Goal: Information Seeking & Learning: Check status

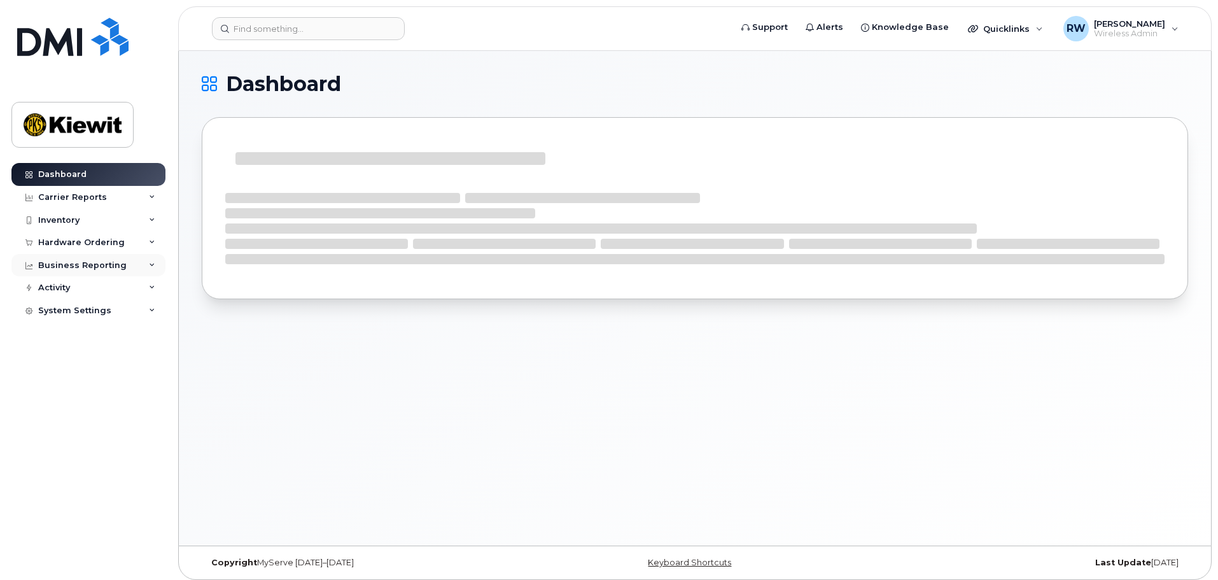
click at [151, 265] on icon at bounding box center [152, 265] width 6 height 6
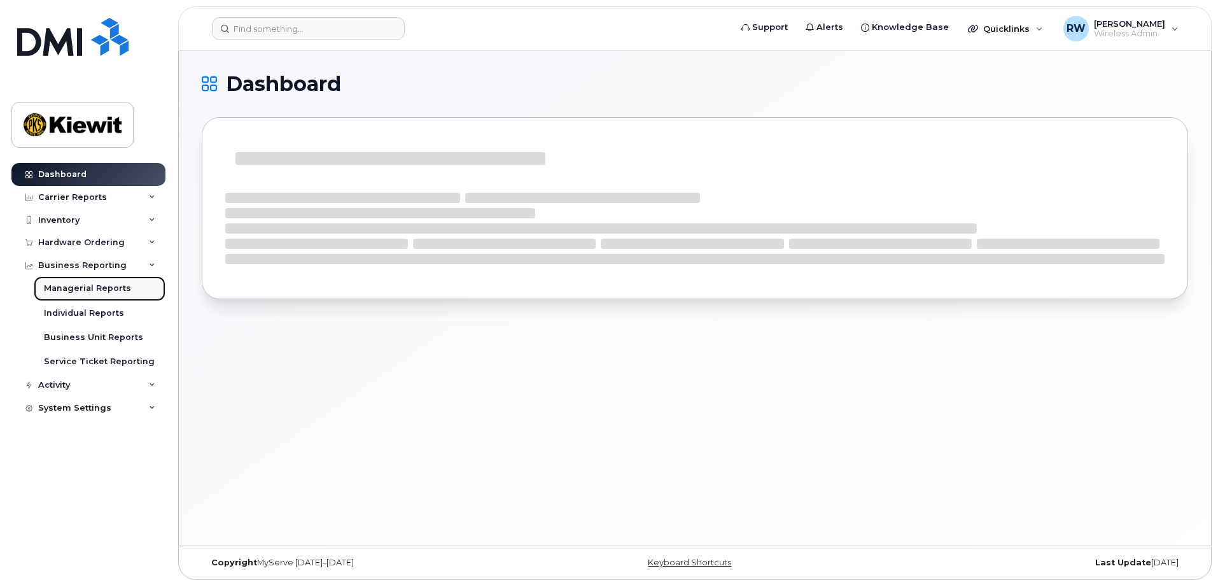
click at [99, 288] on div "Managerial Reports" at bounding box center [87, 288] width 87 height 11
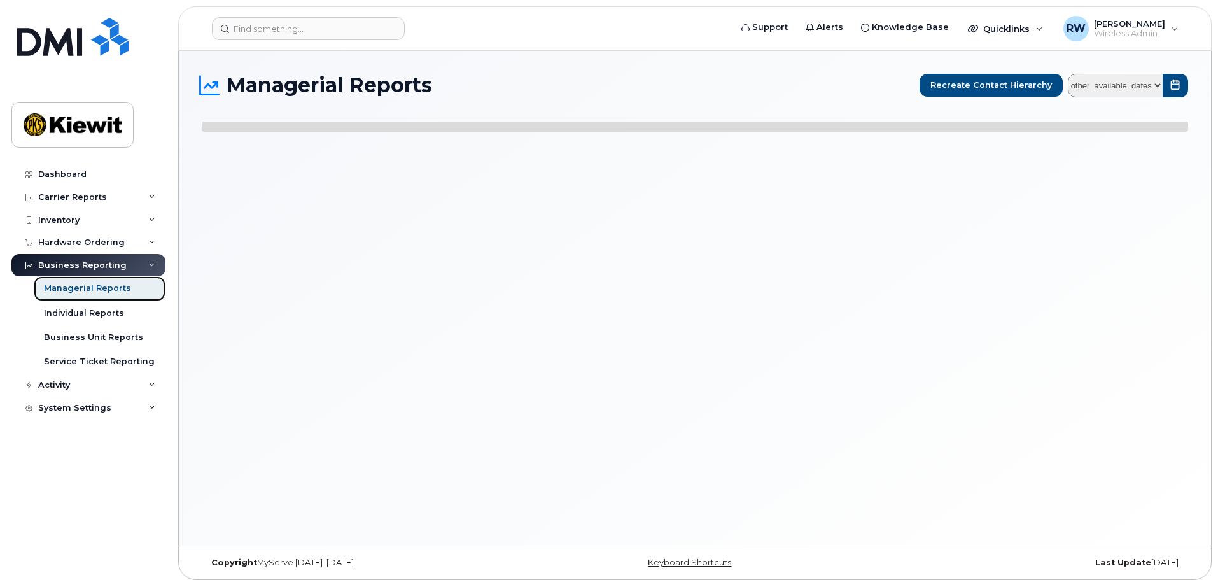
select select
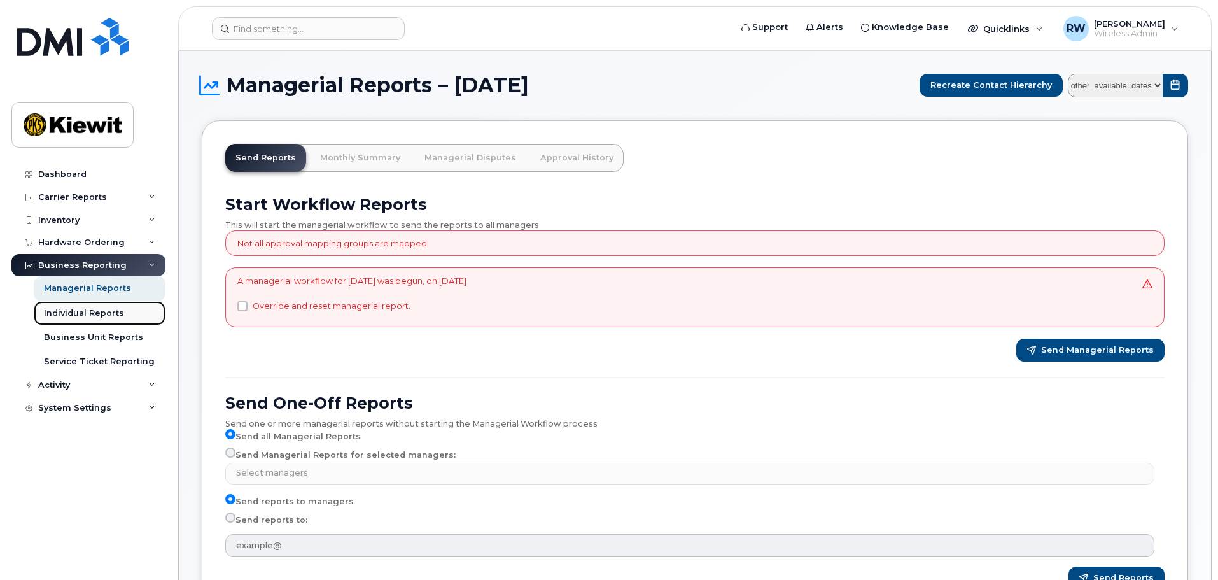
click at [94, 315] on div "Individual Reports" at bounding box center [84, 312] width 80 height 11
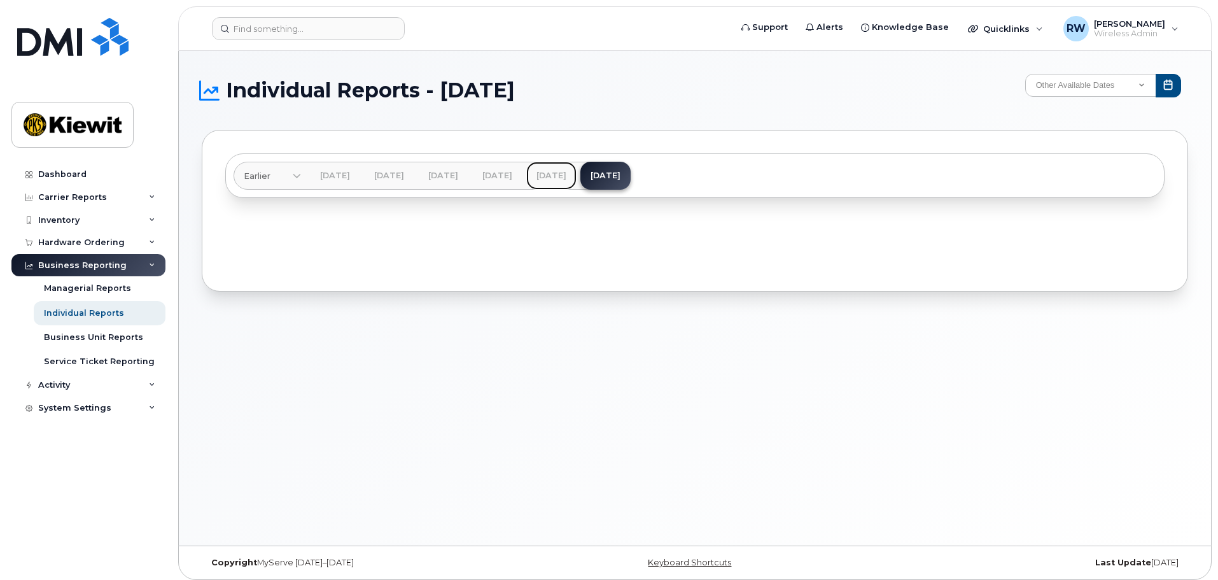
click at [577, 174] on link "Aug 2025" at bounding box center [551, 176] width 50 height 28
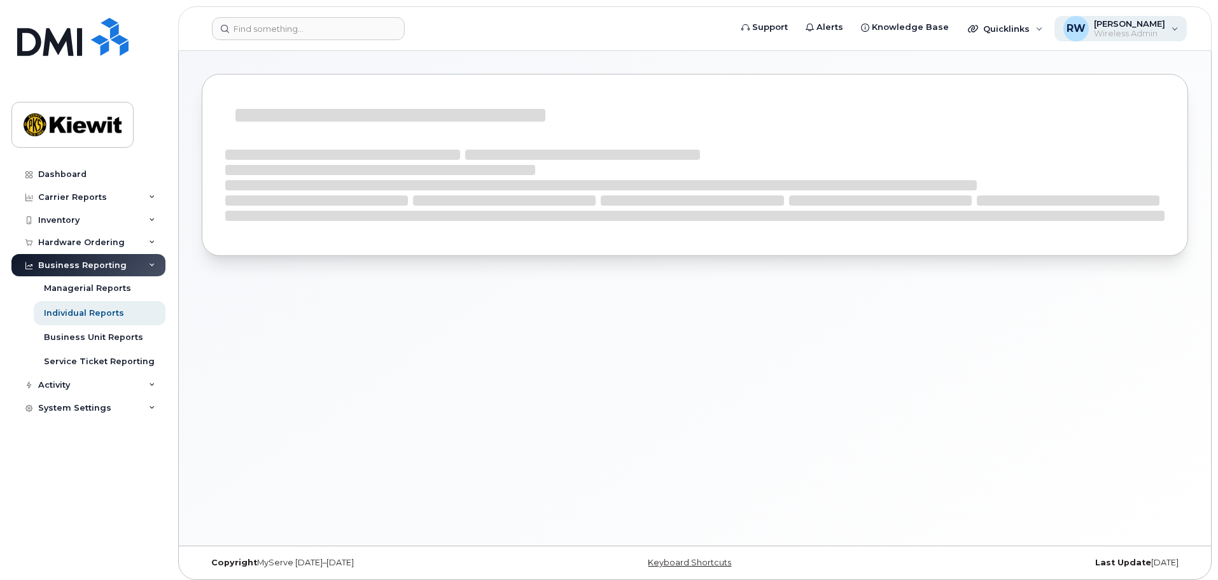
click at [1176, 30] on div "RW Rebecca Werner Wireless Admin" at bounding box center [1121, 28] width 133 height 25
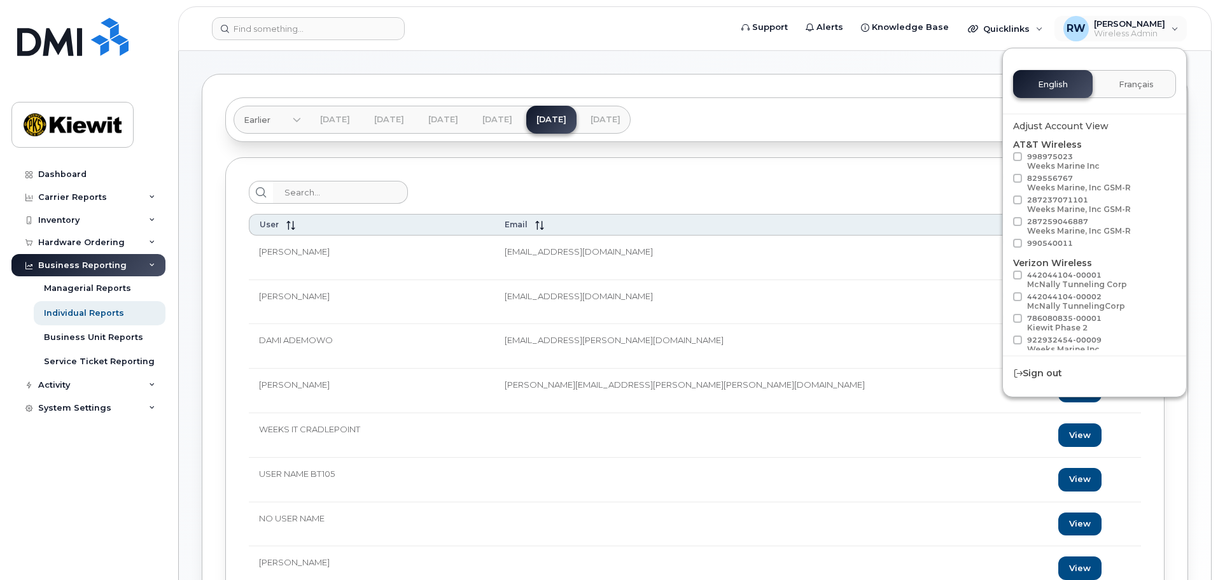
click at [689, 183] on div at bounding box center [695, 192] width 892 height 23
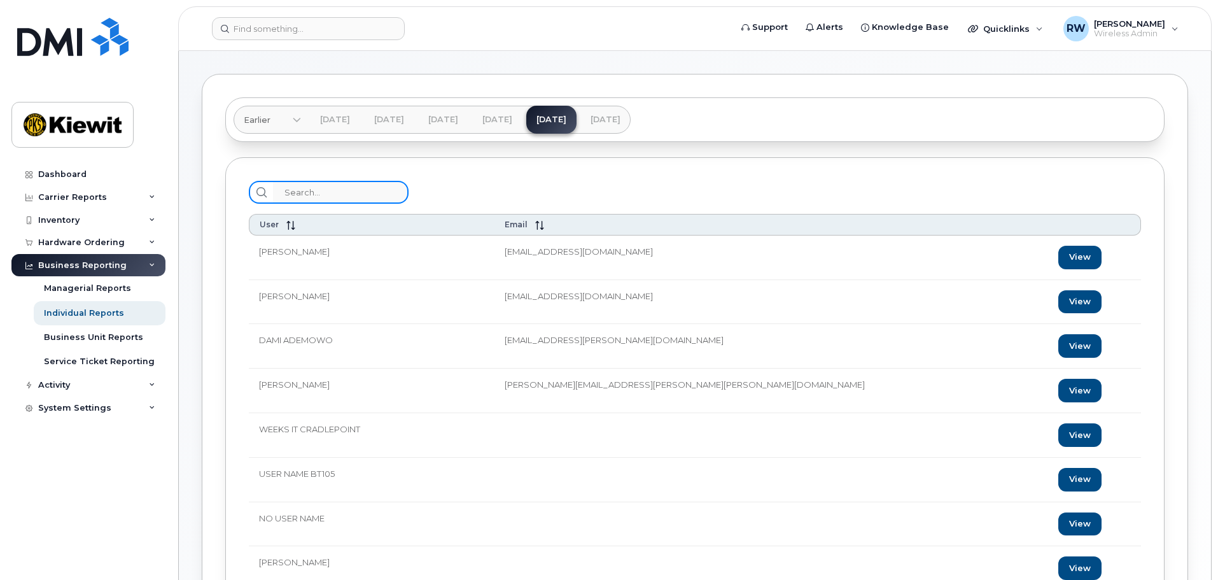
click at [295, 192] on input "search" at bounding box center [341, 192] width 136 height 23
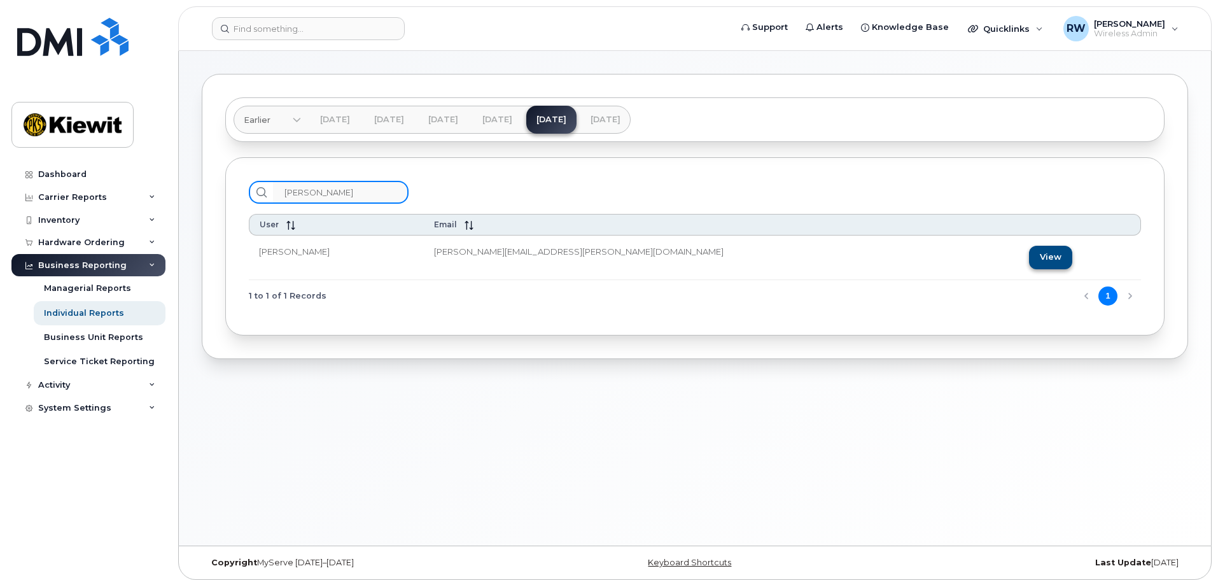
type input "Rebecca wer"
click at [1029, 258] on link "View" at bounding box center [1050, 258] width 43 height 24
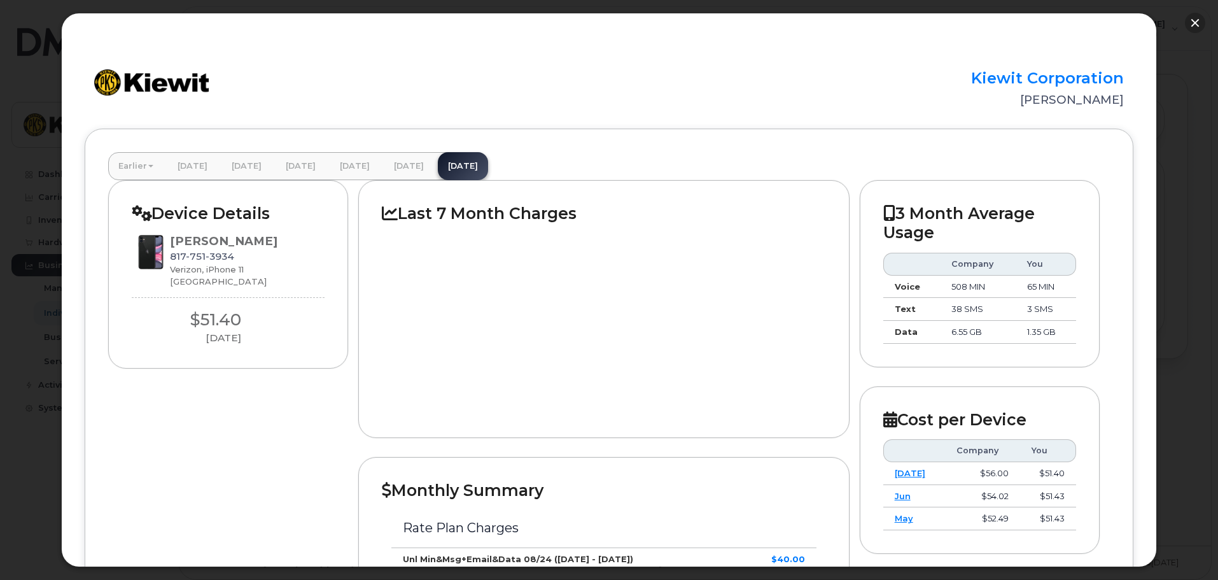
click at [1197, 23] on button "button" at bounding box center [1195, 23] width 20 height 20
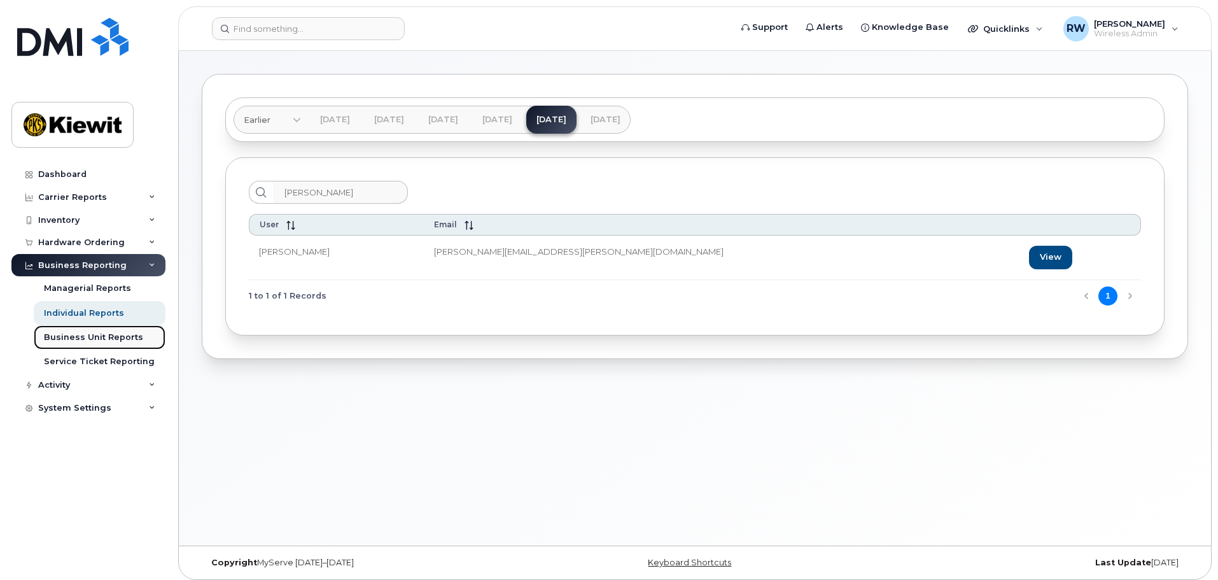
click at [88, 337] on div "Business Unit Reports" at bounding box center [93, 337] width 99 height 11
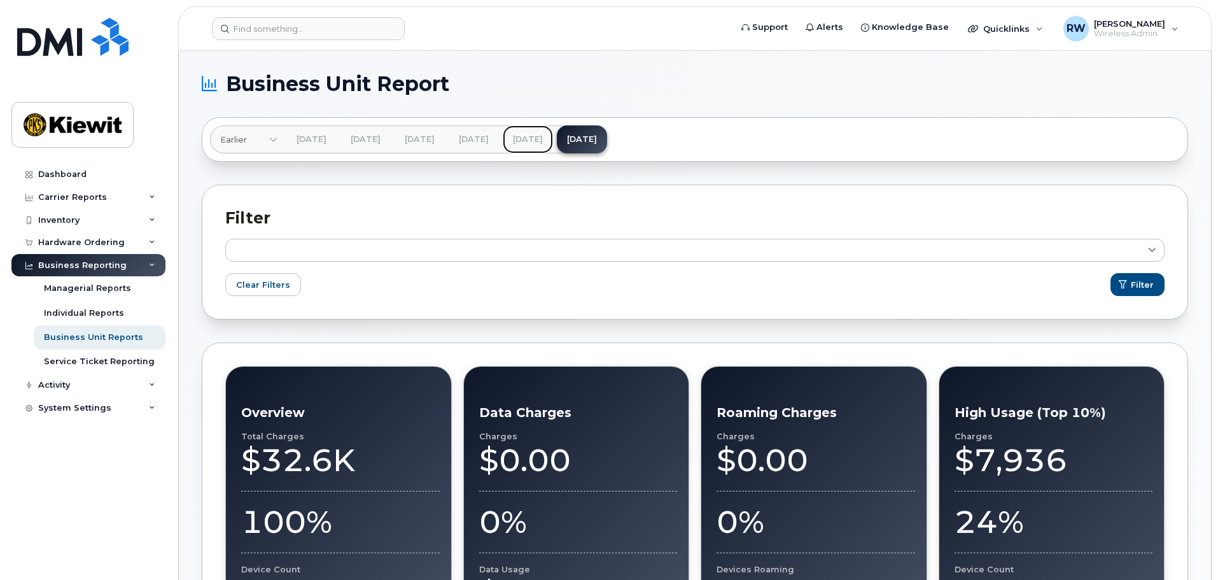
click at [553, 140] on link "Aug 2025" at bounding box center [528, 139] width 50 height 28
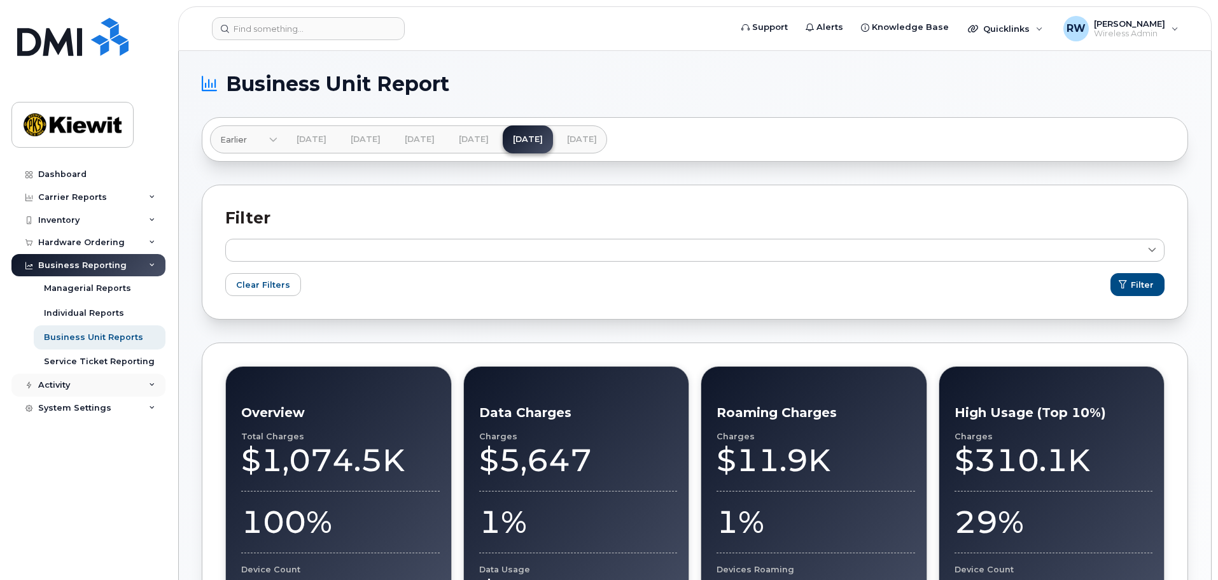
click at [154, 386] on icon at bounding box center [152, 385] width 6 height 6
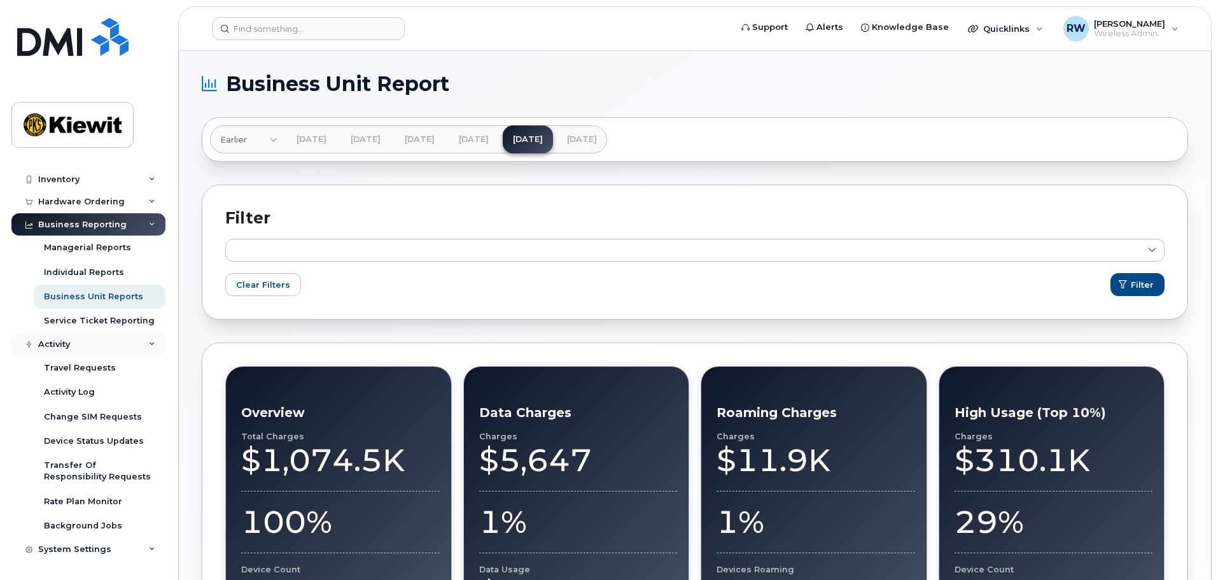
click at [151, 343] on icon at bounding box center [152, 344] width 6 height 6
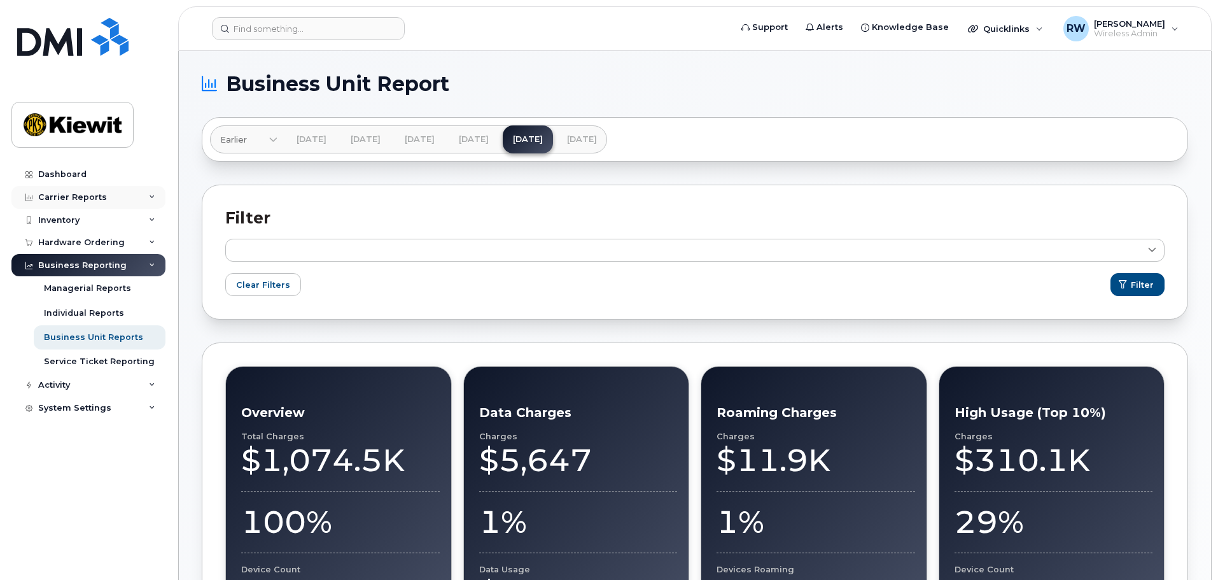
click at [152, 197] on icon at bounding box center [152, 197] width 6 height 6
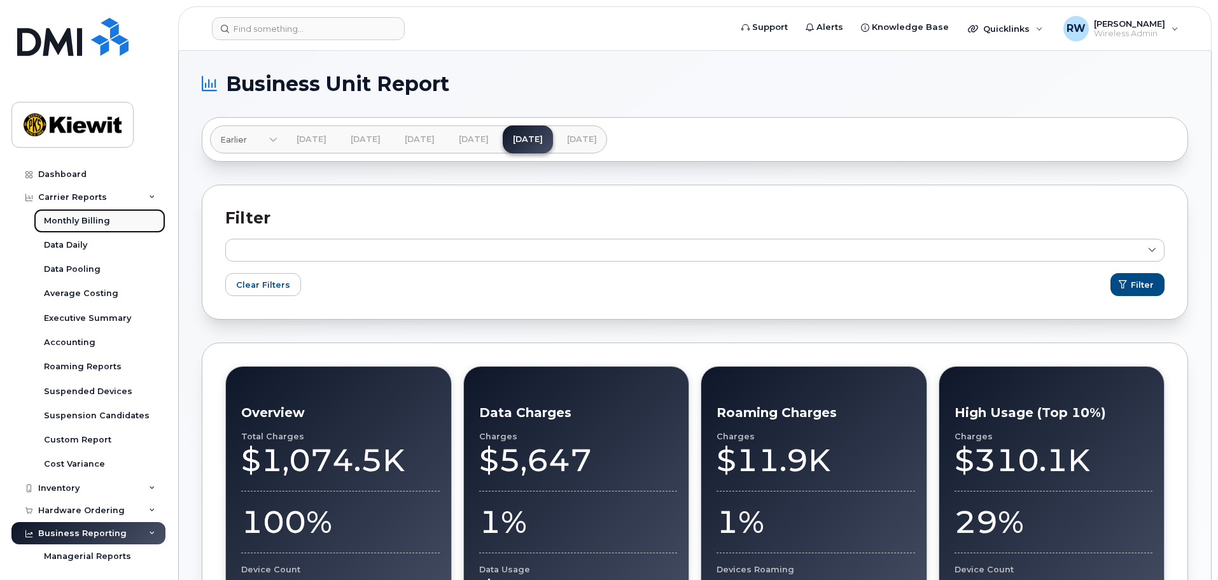
click at [95, 220] on div "Monthly Billing" at bounding box center [77, 220] width 66 height 11
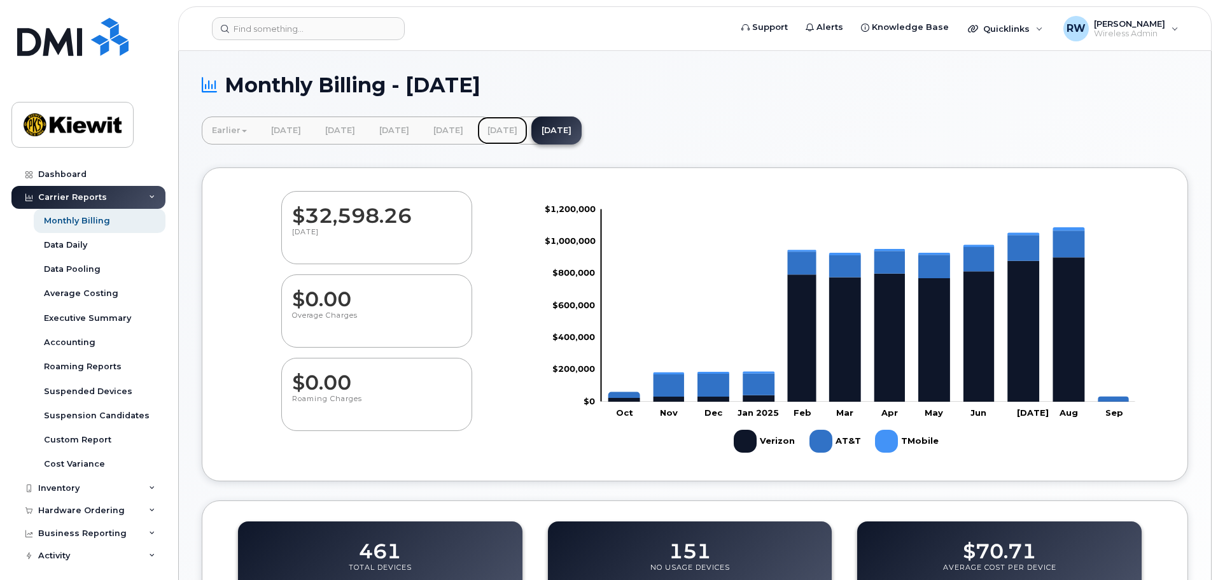
click at [528, 122] on link "[DATE]" at bounding box center [502, 130] width 50 height 28
click at [528, 130] on link "[DATE]" at bounding box center [502, 130] width 50 height 28
click at [528, 132] on link "[DATE]" at bounding box center [502, 130] width 50 height 28
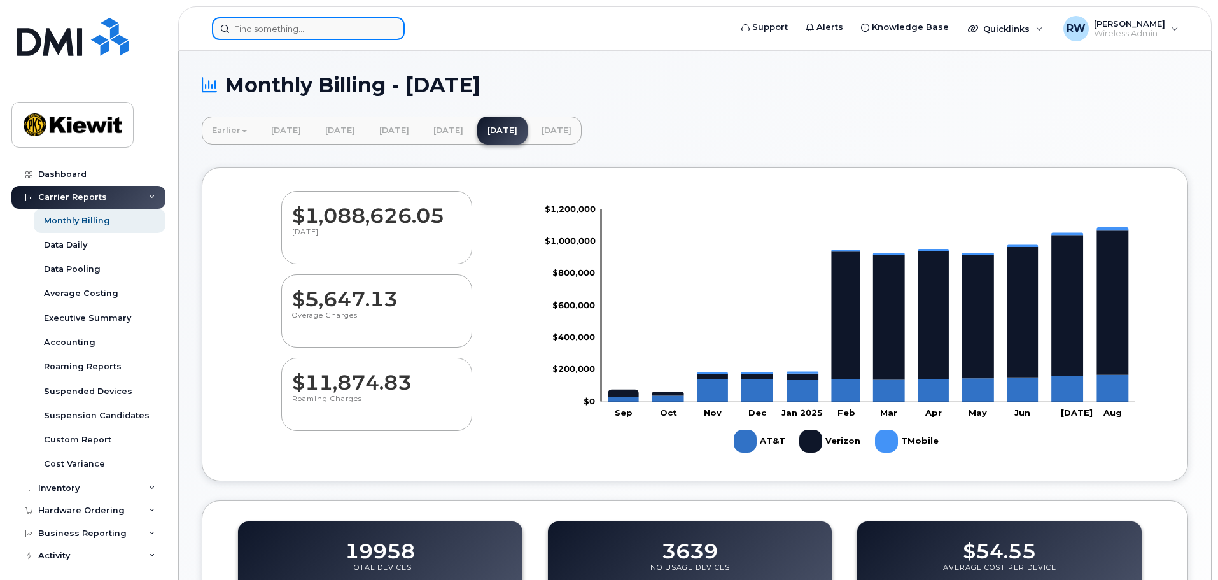
click at [250, 26] on input at bounding box center [308, 28] width 193 height 23
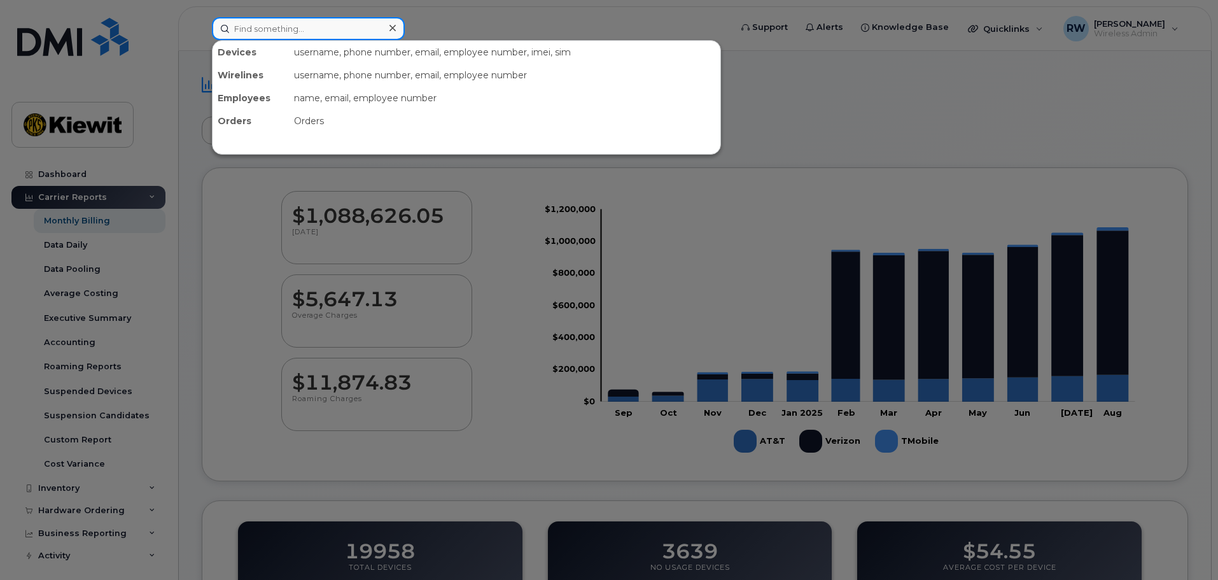
paste input "8179087239"
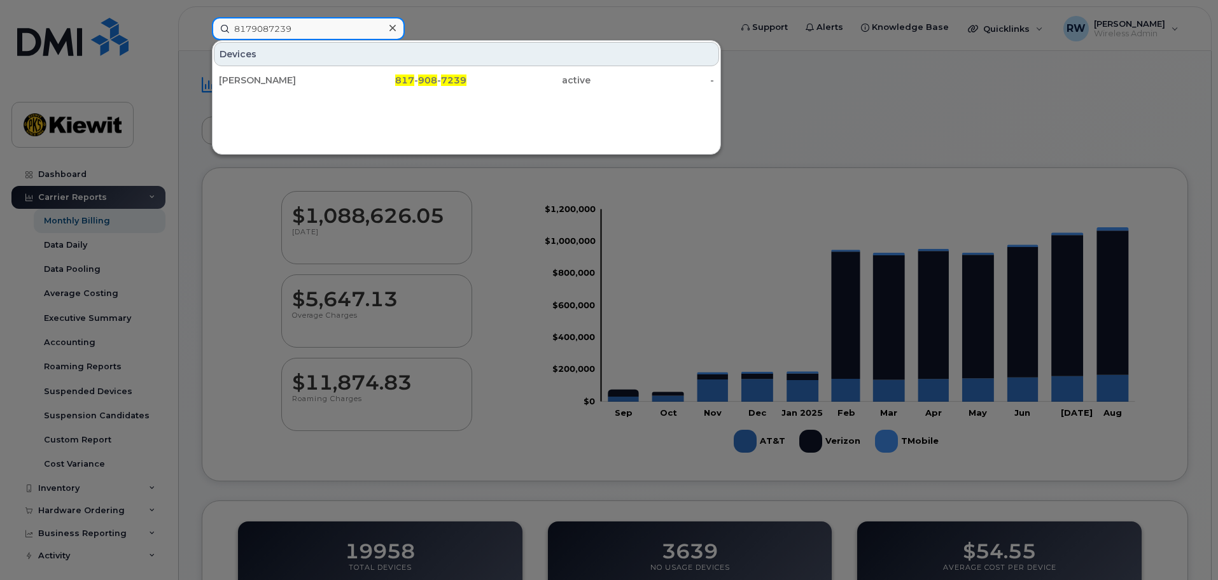
type input "8179087239"
